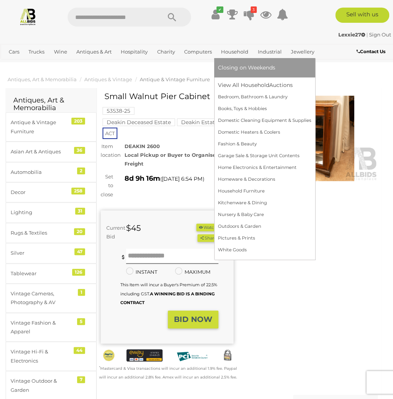
click at [233, 51] on link "Household" at bounding box center [234, 52] width 33 height 13
click at [241, 87] on link "View All Household Auctions" at bounding box center [264, 85] width 93 height 12
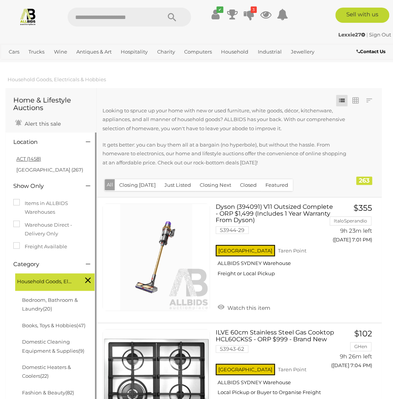
click at [26, 159] on link "ACT (1458)" at bounding box center [28, 159] width 25 height 6
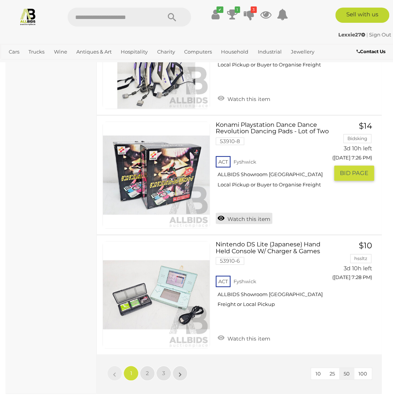
scroll to position [5963, 0]
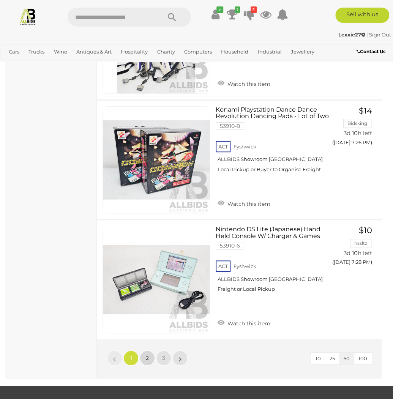
click at [150, 351] on link "2" at bounding box center [147, 358] width 15 height 15
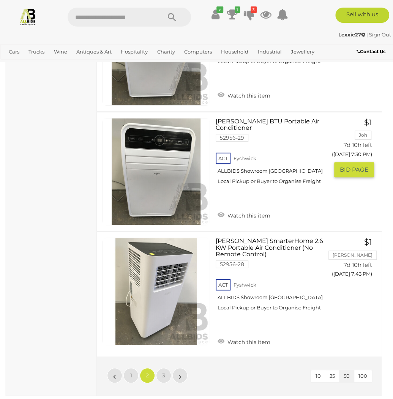
scroll to position [5970, 0]
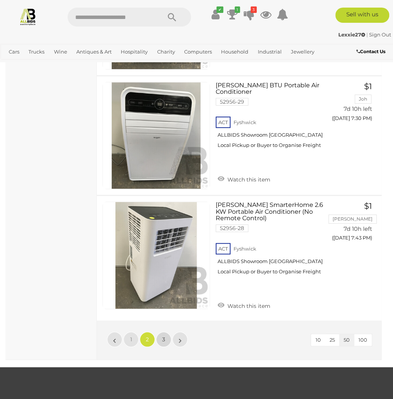
click at [167, 332] on link "3" at bounding box center [163, 339] width 15 height 15
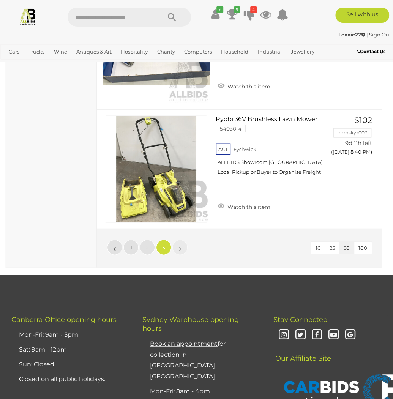
scroll to position [2855, 0]
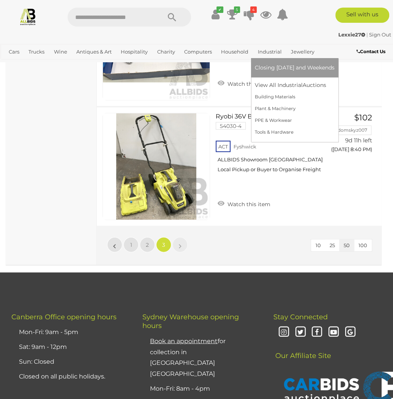
click at [267, 48] on link "Industrial" at bounding box center [270, 52] width 30 height 13
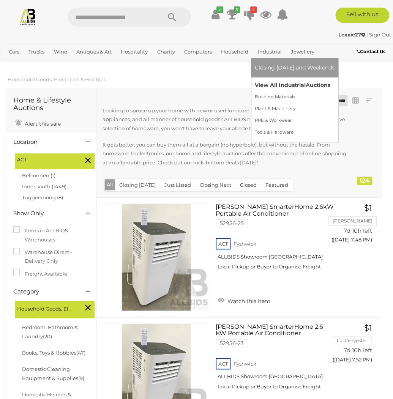
click at [270, 87] on link "View All Industrial Auctions" at bounding box center [295, 85] width 80 height 12
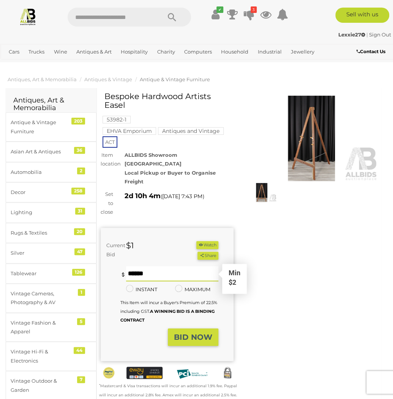
click at [149, 266] on input "text" at bounding box center [172, 273] width 92 height 15
type input "*"
click at [170, 329] on button "BID NOW" at bounding box center [193, 338] width 51 height 18
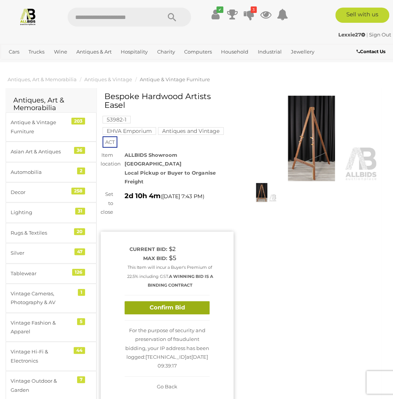
click at [159, 301] on button "Confirm Bid" at bounding box center [167, 307] width 85 height 13
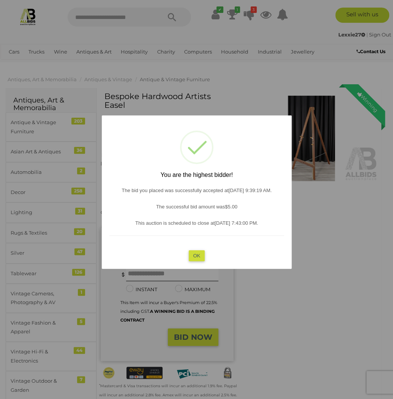
click at [322, 290] on div at bounding box center [196, 199] width 393 height 399
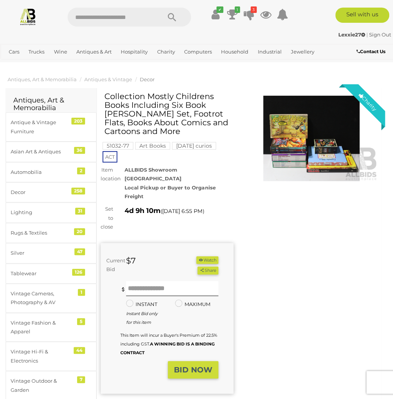
click at [309, 143] on img at bounding box center [311, 139] width 133 height 86
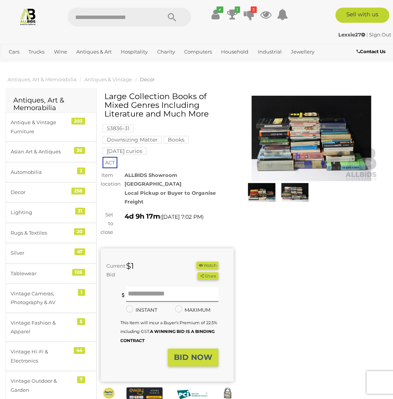
click at [307, 142] on img at bounding box center [311, 139] width 133 height 86
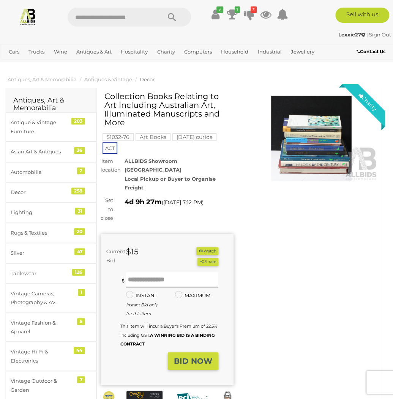
click at [328, 139] on img at bounding box center [311, 139] width 133 height 86
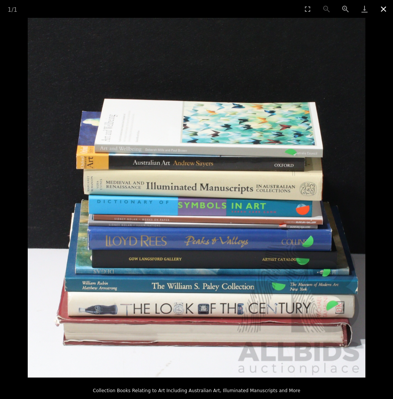
click at [385, 12] on button "Close gallery" at bounding box center [383, 9] width 19 height 18
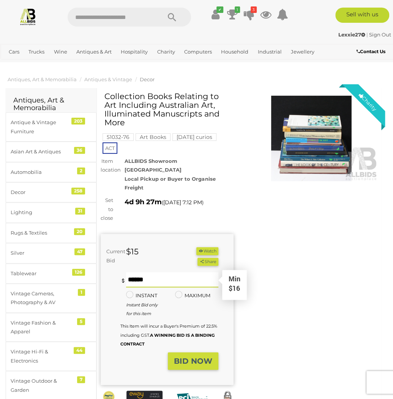
click at [144, 272] on input "text" at bounding box center [172, 279] width 92 height 15
type input "**"
click at [193, 357] on strong "BID NOW" at bounding box center [193, 361] width 38 height 9
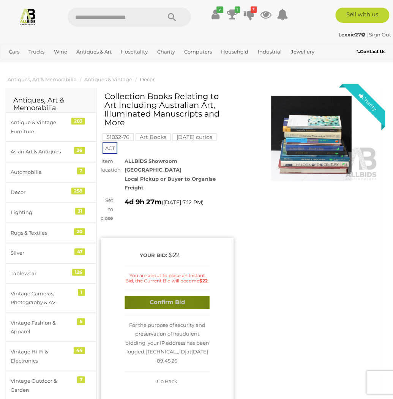
click at [170, 296] on button "Confirm Bid" at bounding box center [167, 302] width 85 height 13
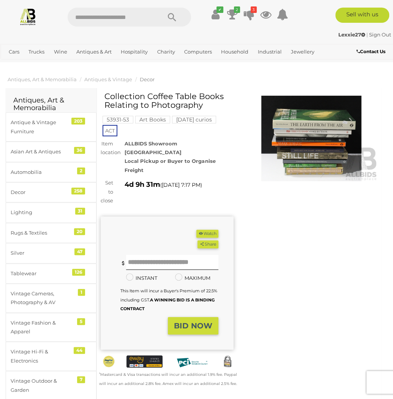
click at [312, 130] on img at bounding box center [311, 139] width 133 height 86
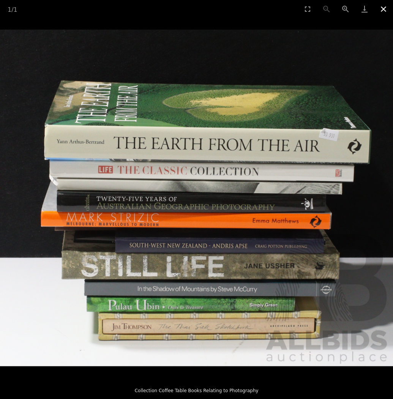
click at [382, 9] on button "Close gallery" at bounding box center [383, 9] width 19 height 18
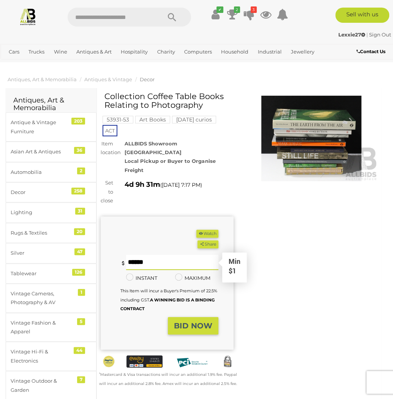
click at [149, 255] on input "text" at bounding box center [172, 262] width 92 height 15
type input "*"
click at [182, 321] on strong "BID NOW" at bounding box center [193, 325] width 38 height 9
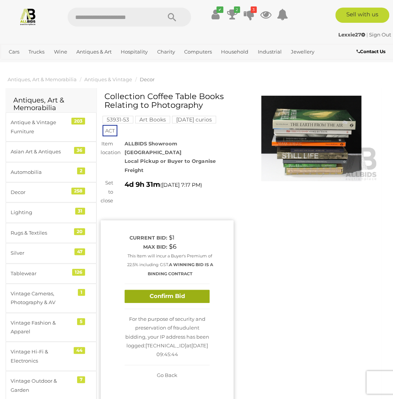
click at [172, 290] on button "Confirm Bid" at bounding box center [167, 296] width 85 height 13
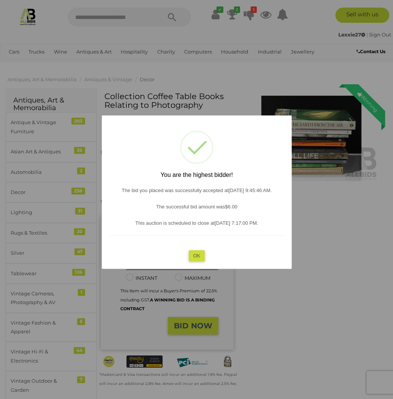
click at [195, 256] on button "OK" at bounding box center [196, 255] width 16 height 11
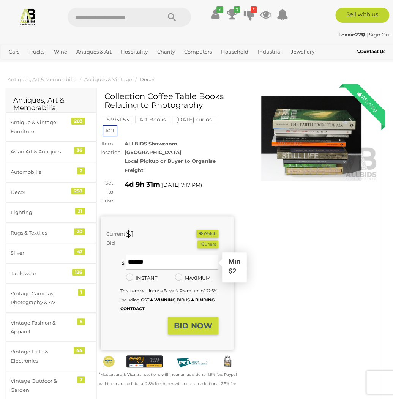
click at [150, 255] on input "text" at bounding box center [172, 262] width 92 height 15
type input "**"
click at [184, 321] on strong "BID NOW" at bounding box center [193, 325] width 38 height 9
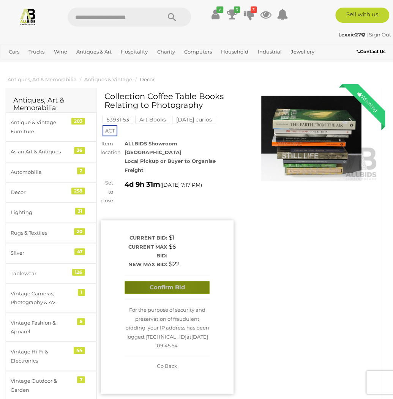
click at [184, 281] on button "Confirm Bid" at bounding box center [167, 287] width 85 height 13
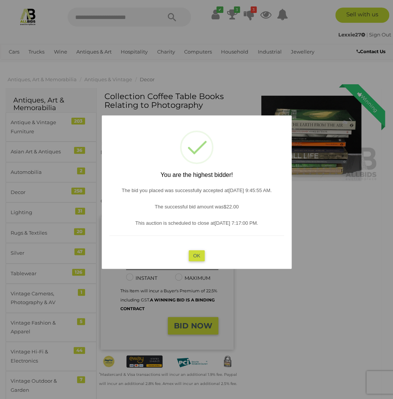
click at [200, 254] on button "OK" at bounding box center [196, 255] width 16 height 11
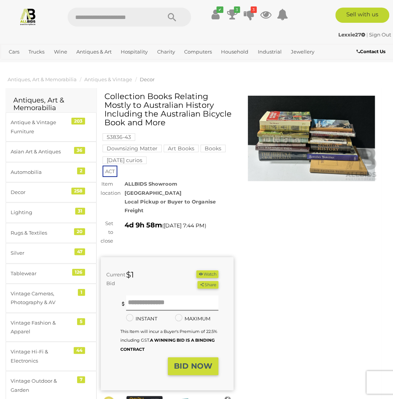
click at [305, 143] on img at bounding box center [311, 139] width 133 height 86
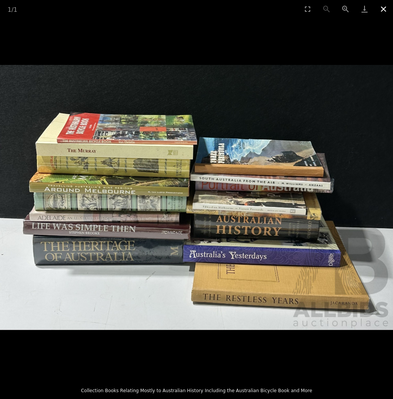
click at [384, 9] on button "Close gallery" at bounding box center [383, 9] width 19 height 18
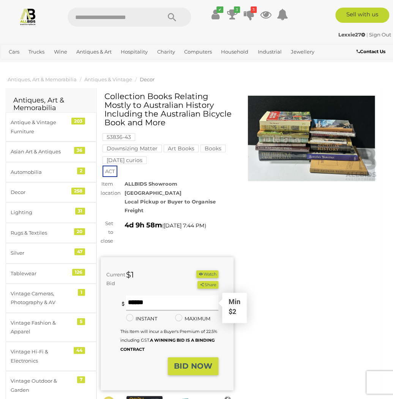
click at [152, 295] on input "text" at bounding box center [172, 302] width 92 height 15
type input "*"
click at [187, 362] on strong "BID NOW" at bounding box center [193, 366] width 38 height 9
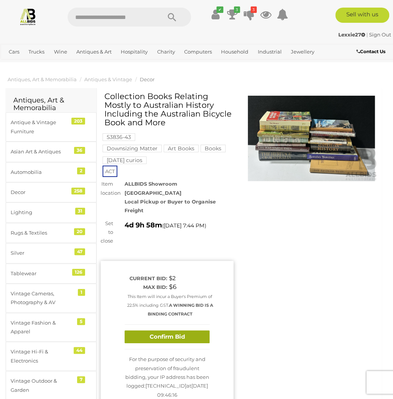
click at [174, 330] on button "Confirm Bid" at bounding box center [167, 336] width 85 height 13
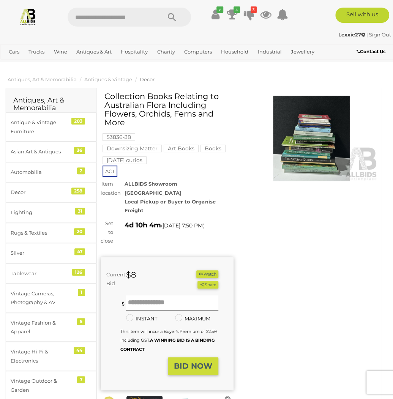
click at [312, 143] on img at bounding box center [311, 139] width 133 height 86
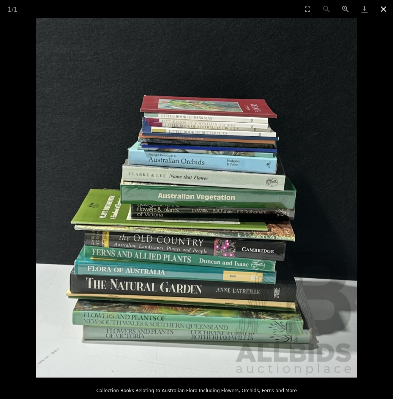
click at [386, 7] on button "Close gallery" at bounding box center [383, 9] width 19 height 18
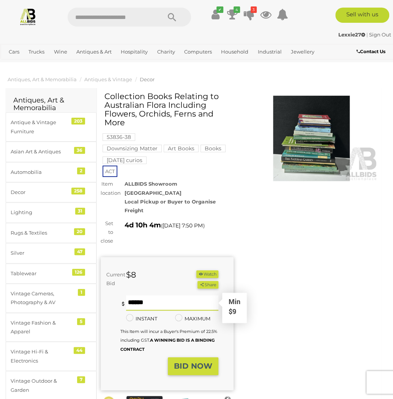
click at [141, 295] on input "text" at bounding box center [172, 302] width 92 height 15
type input "**"
click at [183, 362] on strong "BID NOW" at bounding box center [193, 366] width 38 height 9
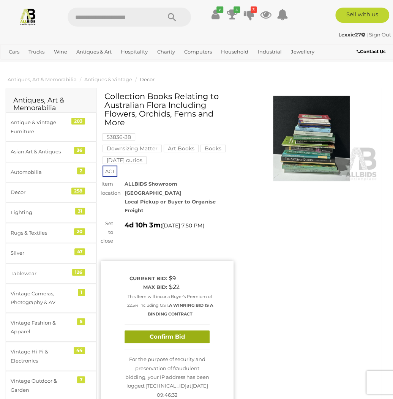
click at [172, 330] on button "Confirm Bid" at bounding box center [167, 336] width 85 height 13
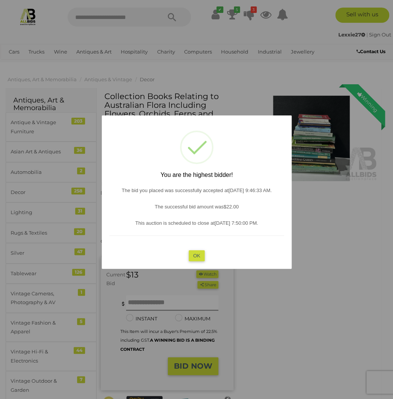
click at [199, 254] on button "OK" at bounding box center [196, 255] width 16 height 11
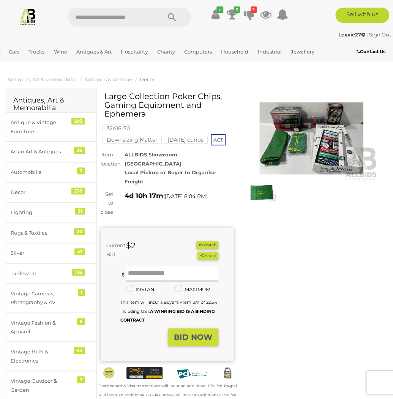
click at [314, 141] on img at bounding box center [311, 139] width 133 height 86
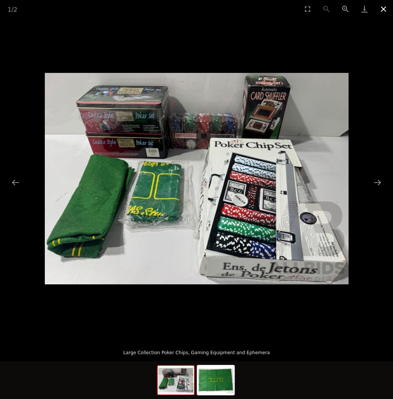
click at [384, 6] on button "Close gallery" at bounding box center [383, 9] width 19 height 18
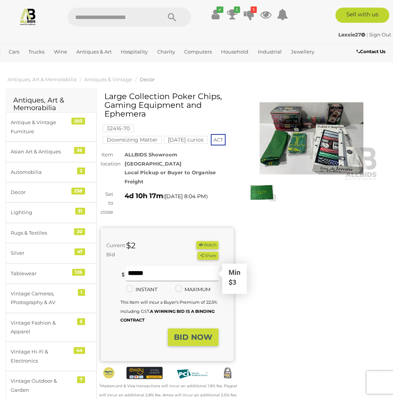
click at [131, 266] on input "text" at bounding box center [172, 273] width 92 height 15
type input "*"
click at [191, 333] on strong "BID NOW" at bounding box center [193, 337] width 38 height 9
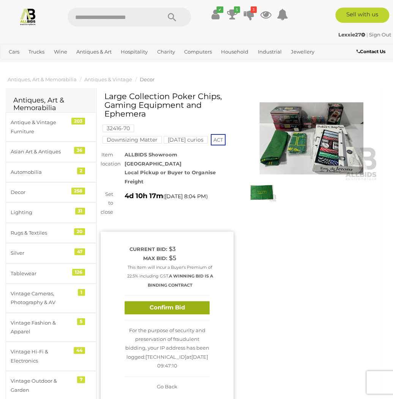
click at [175, 301] on button "Confirm Bid" at bounding box center [167, 307] width 85 height 13
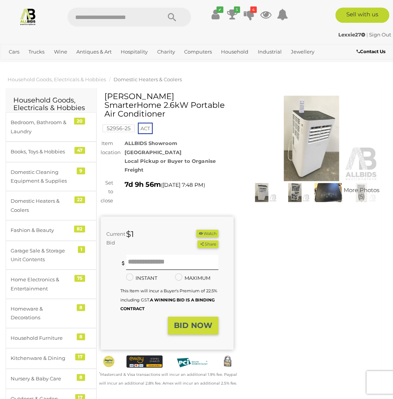
click at [299, 192] on img at bounding box center [295, 192] width 30 height 19
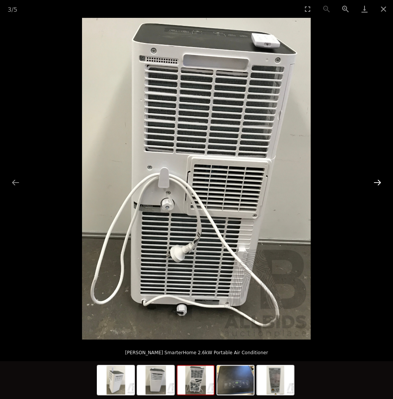
click at [379, 183] on button "Next slide" at bounding box center [378, 182] width 16 height 15
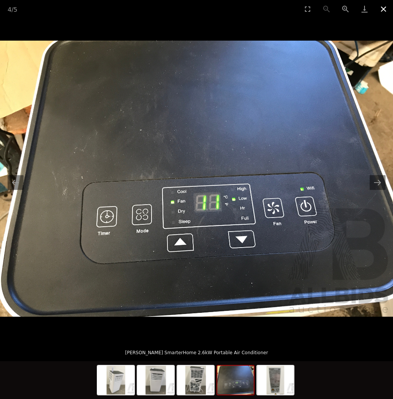
click at [386, 8] on button "Close gallery" at bounding box center [383, 9] width 19 height 18
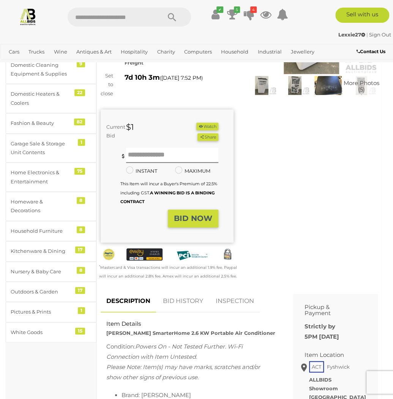
scroll to position [190, 0]
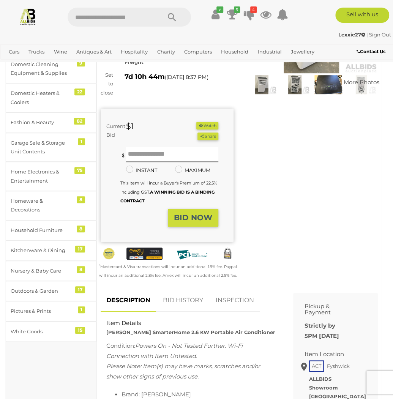
scroll to position [114, 0]
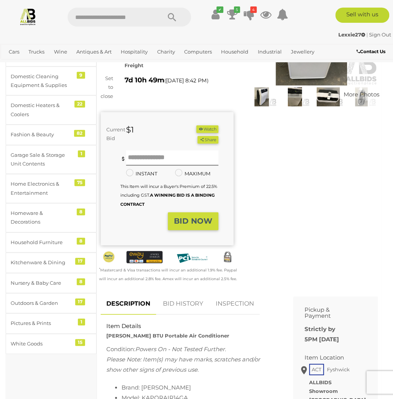
scroll to position [114, 0]
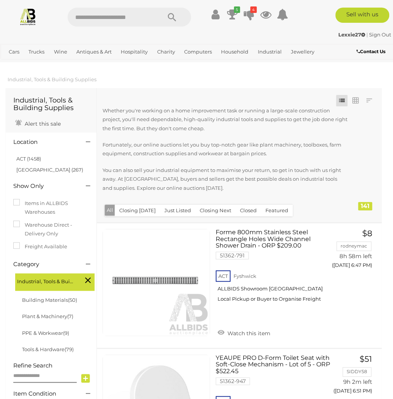
click at [33, 158] on link "ACT (1458)" at bounding box center [28, 159] width 25 height 6
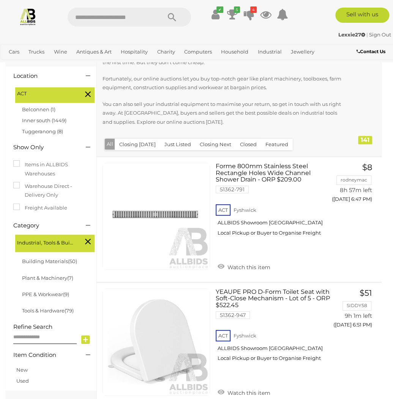
scroll to position [38, 0]
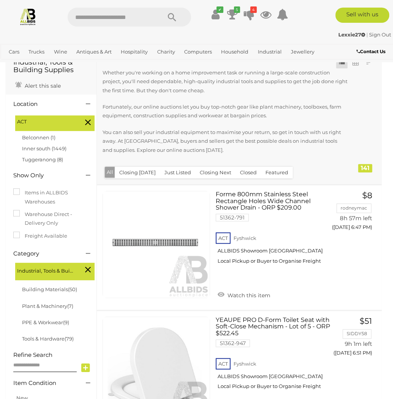
click at [33, 121] on span "ACT" at bounding box center [45, 121] width 57 height 9
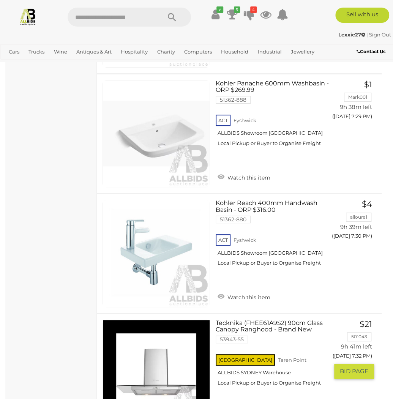
scroll to position [2431, 0]
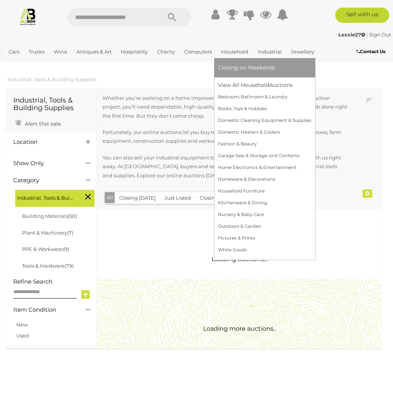
scroll to position [381, 0]
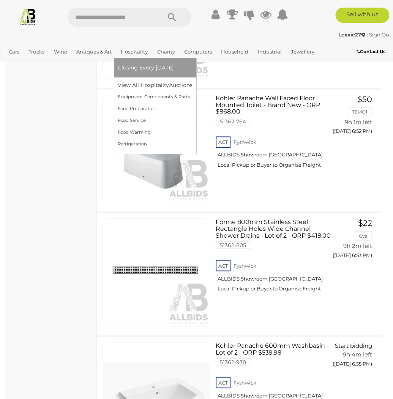
click at [139, 52] on link "Hospitality" at bounding box center [134, 52] width 33 height 13
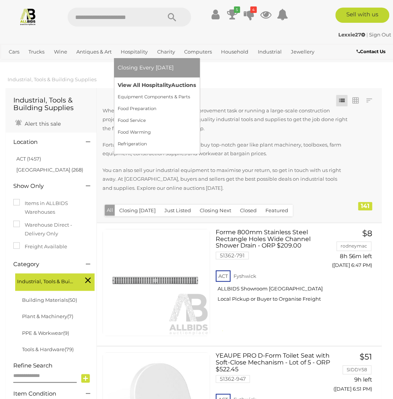
click at [152, 84] on link "View All Hospitality Auctions" at bounding box center [157, 85] width 78 height 12
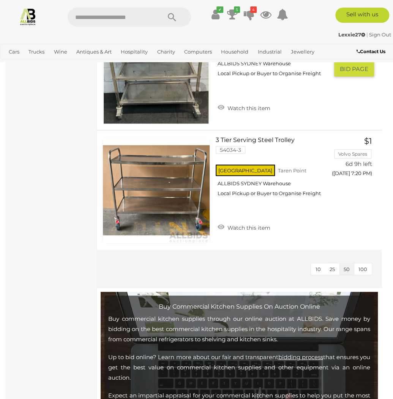
scroll to position [3008, 0]
